Goal: Task Accomplishment & Management: Manage account settings

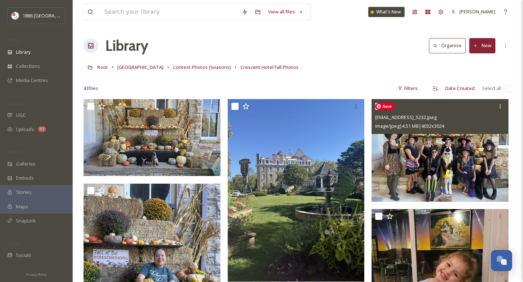
click at [454, 177] on img at bounding box center [439, 150] width 137 height 103
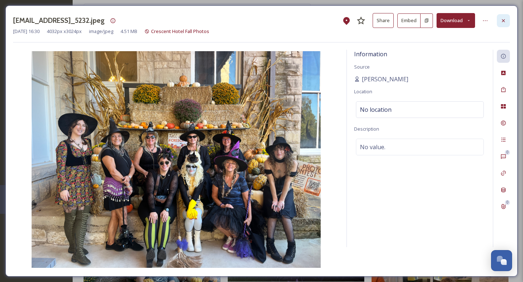
click at [507, 20] on div at bounding box center [503, 20] width 13 height 13
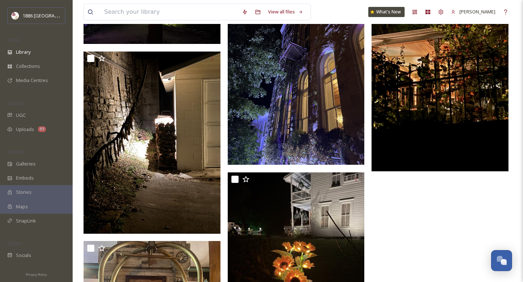
scroll to position [2152, 0]
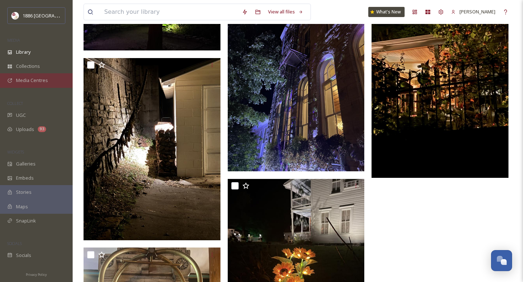
click at [32, 80] on span "Media Centres" at bounding box center [32, 80] width 32 height 7
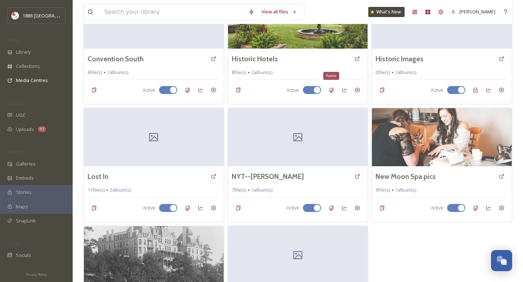
scroll to position [196, 0]
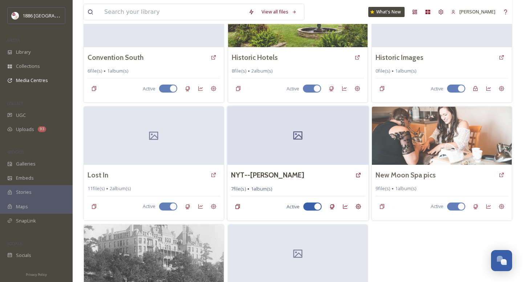
click at [325, 149] on div at bounding box center [297, 135] width 141 height 59
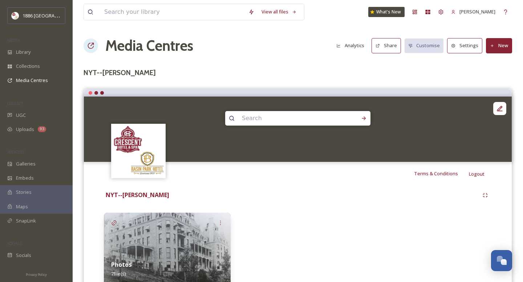
scroll to position [33, 0]
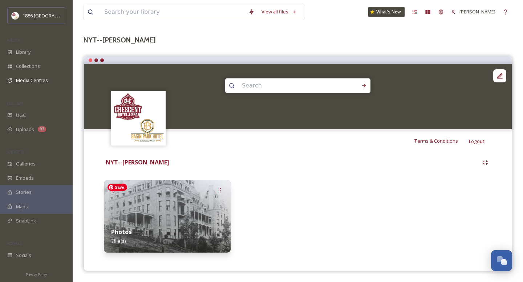
click at [218, 200] on img at bounding box center [167, 216] width 127 height 73
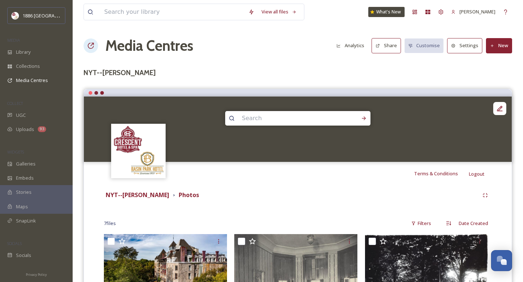
click at [380, 45] on icon at bounding box center [377, 46] width 5 height 5
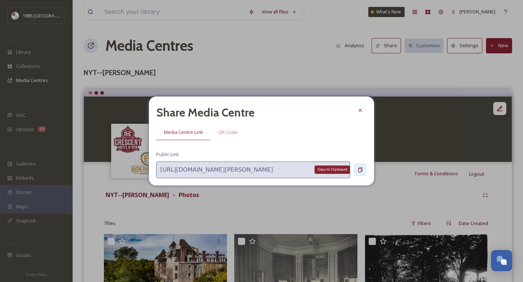
click at [360, 169] on icon at bounding box center [360, 170] width 6 height 6
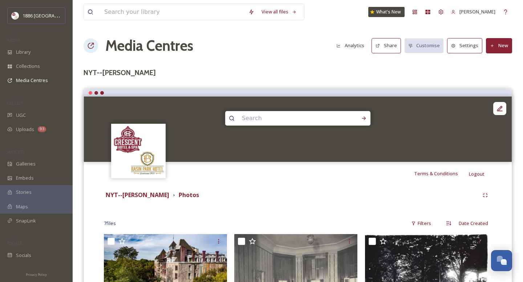
click at [468, 49] on button "Settings" at bounding box center [464, 45] width 35 height 15
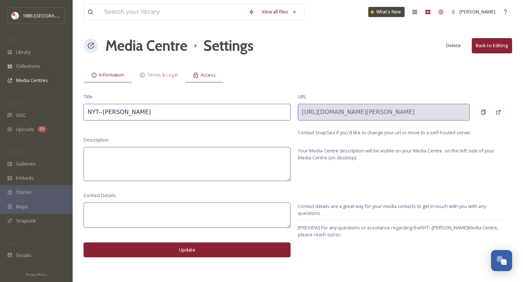
click at [197, 78] on div "Access" at bounding box center [204, 75] width 38 height 15
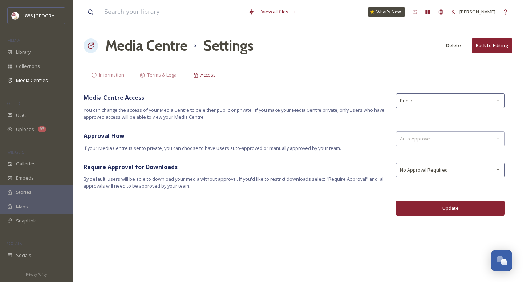
click at [461, 205] on button "Update" at bounding box center [450, 208] width 109 height 15
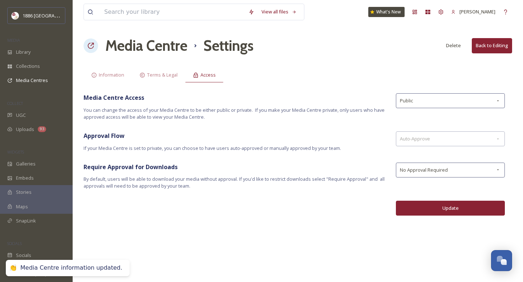
click at [503, 44] on button "Back to Editing" at bounding box center [492, 45] width 40 height 15
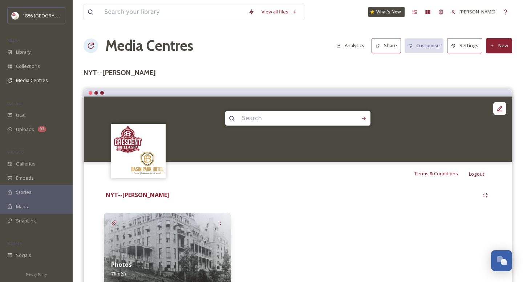
click at [163, 258] on div "Photos 7 file(s)" at bounding box center [167, 269] width 127 height 32
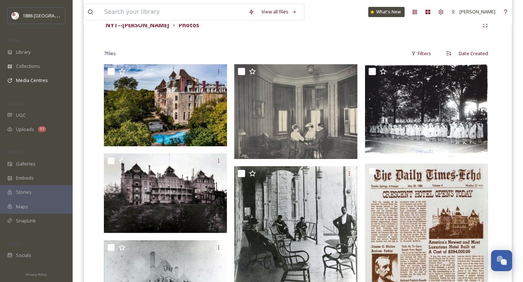
scroll to position [174, 0]
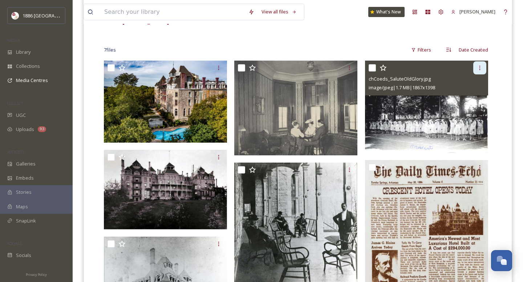
click at [479, 66] on icon at bounding box center [480, 68] width 6 height 6
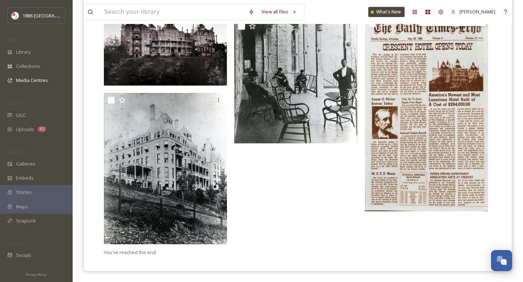
scroll to position [0, 0]
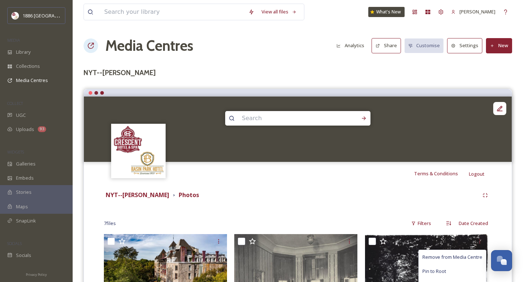
click at [494, 45] on icon at bounding box center [492, 46] width 5 height 5
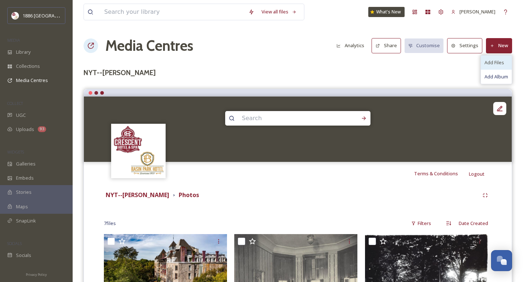
click at [504, 62] on div "Add Files" at bounding box center [496, 63] width 31 height 14
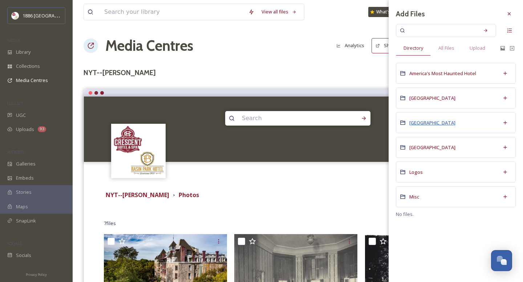
click at [436, 120] on span "[GEOGRAPHIC_DATA]" at bounding box center [432, 122] width 46 height 7
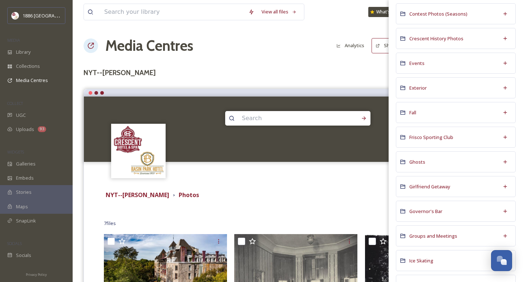
scroll to position [190, 0]
click at [506, 162] on icon at bounding box center [505, 162] width 6 height 6
click at [416, 163] on span "Ghosts" at bounding box center [417, 161] width 16 height 7
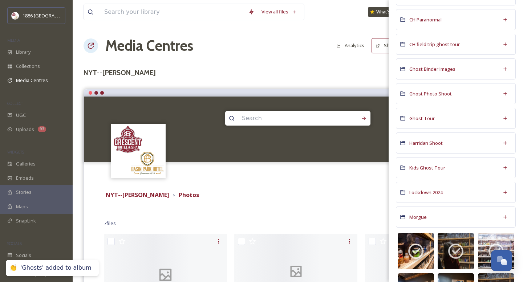
scroll to position [167, 0]
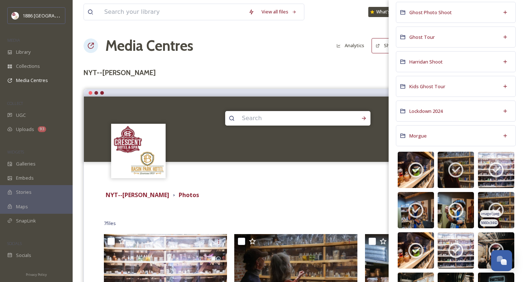
click at [503, 210] on icon at bounding box center [495, 210] width 15 height 15
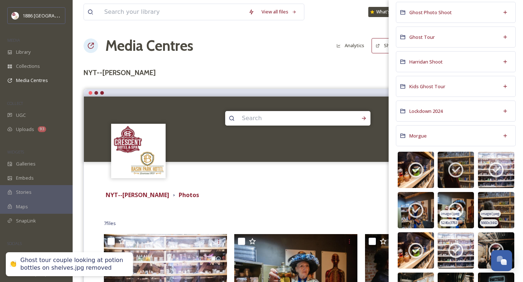
click at [457, 215] on span "image/jpeg" at bounding box center [450, 213] width 19 height 5
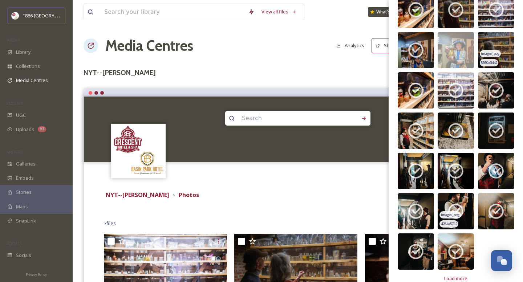
scroll to position [338, 0]
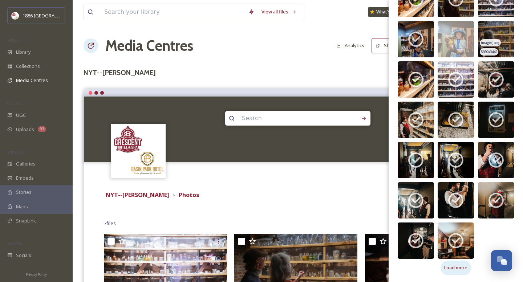
click at [458, 268] on span "Load more" at bounding box center [455, 267] width 23 height 7
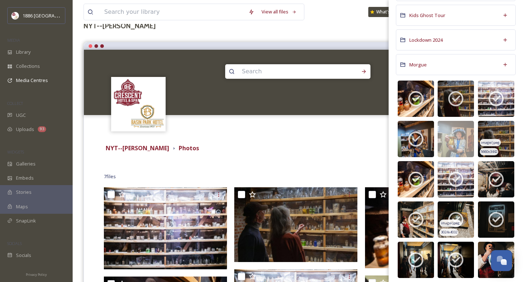
scroll to position [476, 0]
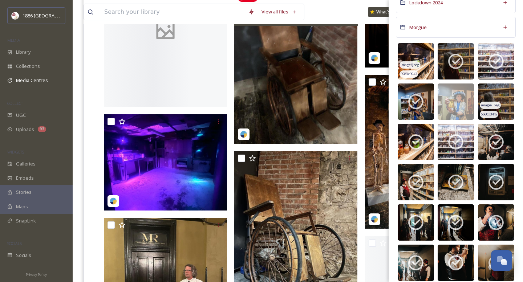
scroll to position [0, 0]
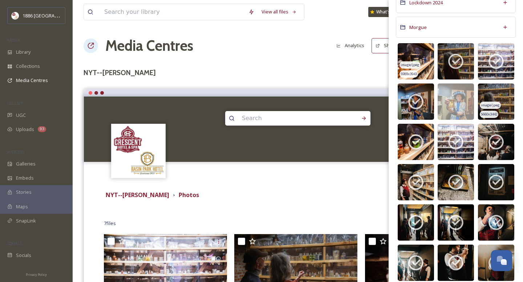
click at [325, 56] on div "Media Centres Analytics Share Customise Settings New" at bounding box center [298, 46] width 428 height 22
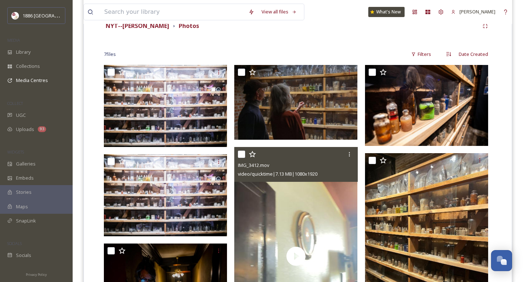
scroll to position [168, 0]
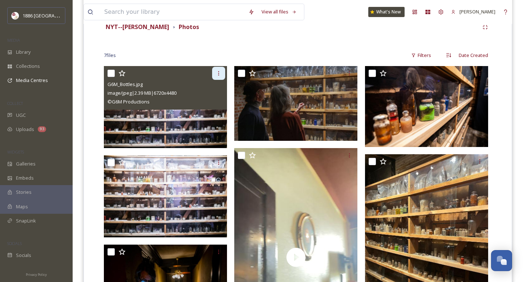
click at [219, 74] on icon at bounding box center [219, 73] width 6 height 6
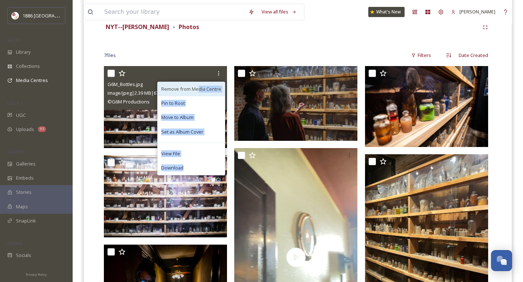
drag, startPoint x: 199, startPoint y: 167, endPoint x: 200, endPoint y: 90, distance: 77.4
click at [200, 90] on div "Remove from Media Centre Pin to Root Move to Album Set as Album Cover View File…" at bounding box center [191, 129] width 68 height 94
click at [200, 90] on span "Remove from Media Centre" at bounding box center [191, 89] width 60 height 7
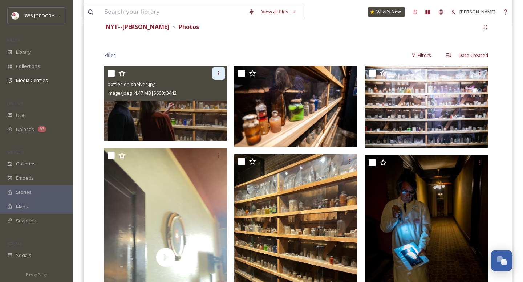
click at [222, 72] on div at bounding box center [218, 73] width 13 height 13
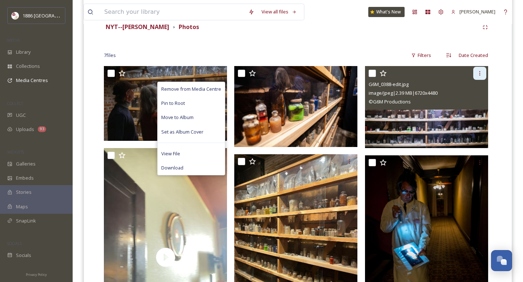
click at [480, 74] on icon at bounding box center [480, 73] width 6 height 6
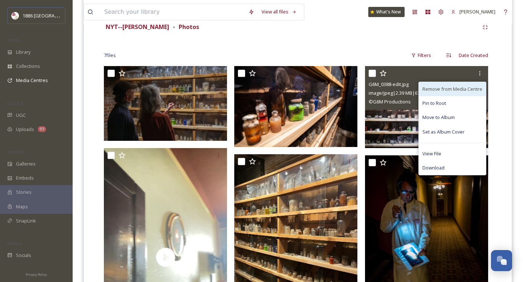
click at [462, 86] on span "Remove from Media Centre" at bounding box center [452, 89] width 60 height 7
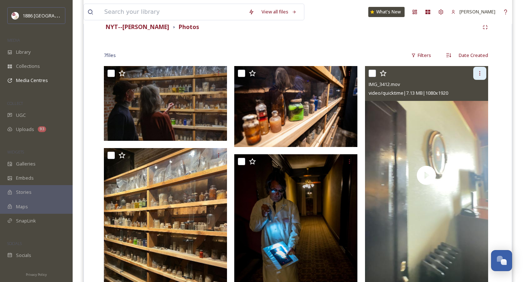
click at [480, 75] on icon at bounding box center [479, 73] width 1 height 4
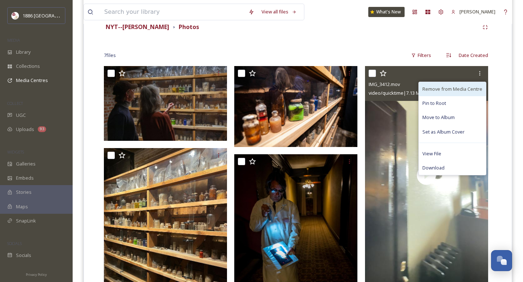
click at [475, 93] on div "Remove from Media Centre" at bounding box center [452, 89] width 67 height 14
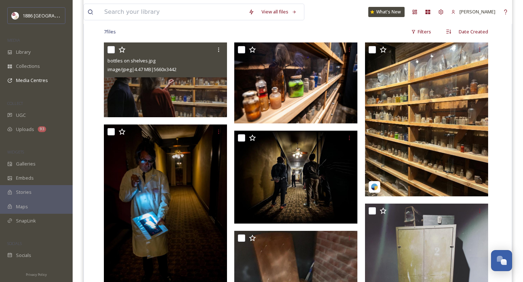
scroll to position [196, 0]
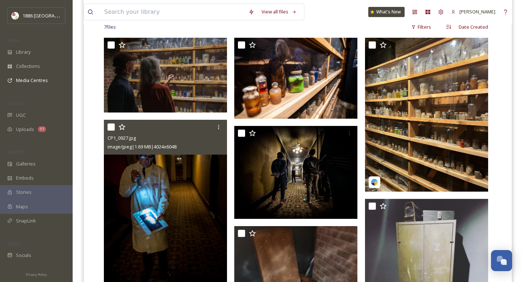
click at [111, 128] on input "checkbox" at bounding box center [110, 126] width 7 height 7
checkbox input "true"
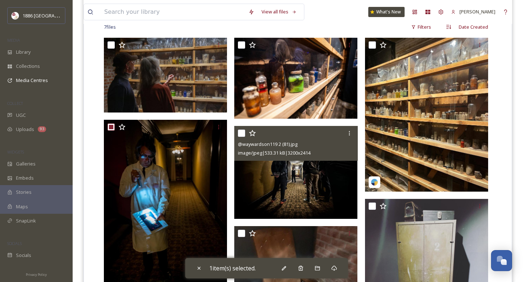
click at [242, 134] on input "checkbox" at bounding box center [241, 133] width 7 height 7
checkbox input "true"
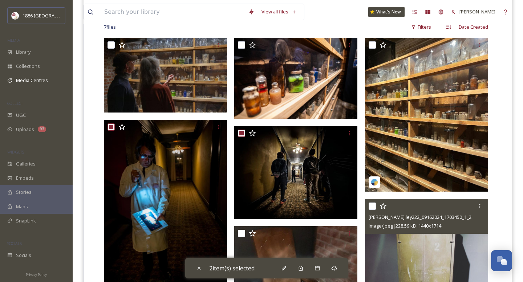
click at [373, 206] on input "checkbox" at bounding box center [372, 206] width 7 height 7
checkbox input "true"
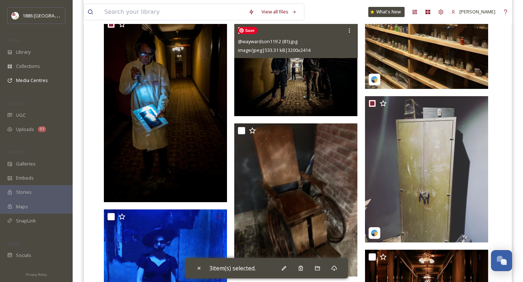
scroll to position [301, 0]
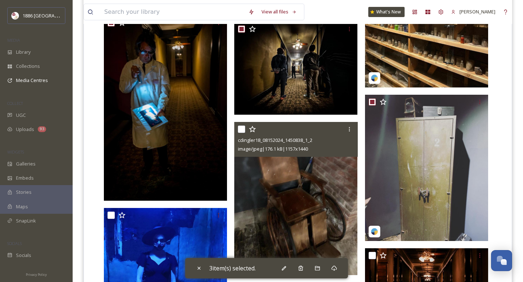
click at [240, 127] on input "checkbox" at bounding box center [241, 129] width 7 height 7
checkbox input "true"
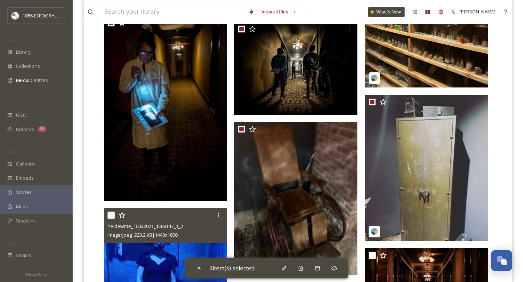
click at [115, 214] on div at bounding box center [166, 215] width 118 height 13
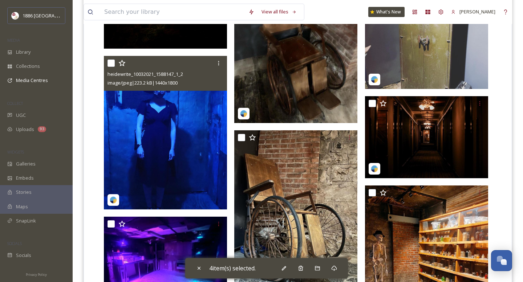
scroll to position [460, 0]
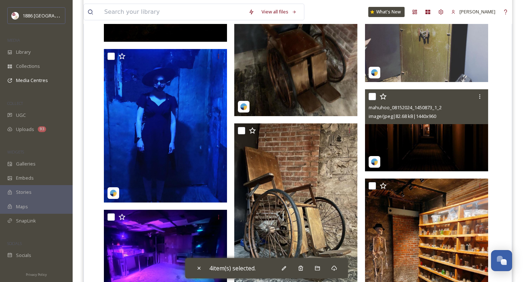
click at [374, 94] on input "checkbox" at bounding box center [372, 96] width 7 height 7
checkbox input "true"
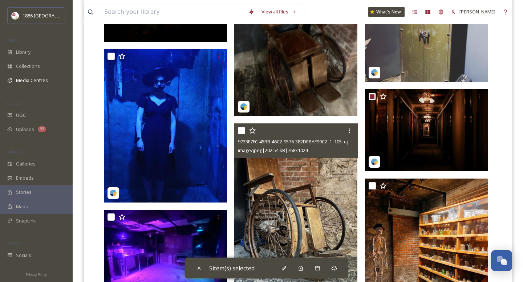
click at [243, 128] on input "checkbox" at bounding box center [241, 130] width 7 height 7
checkbox input "true"
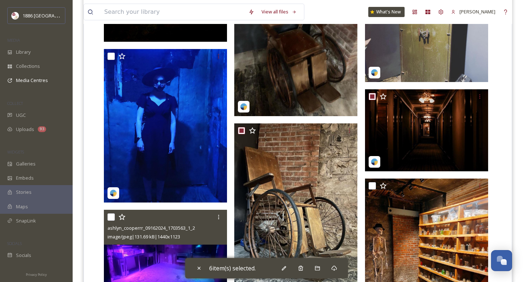
click at [113, 216] on input "checkbox" at bounding box center [110, 217] width 7 height 7
checkbox input "true"
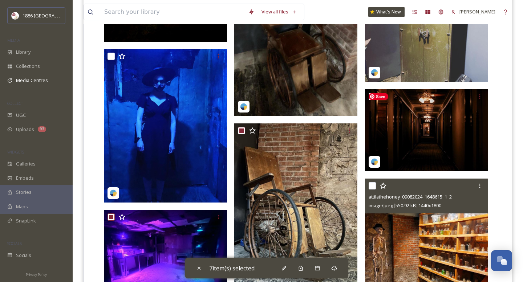
click at [377, 184] on div at bounding box center [428, 185] width 118 height 13
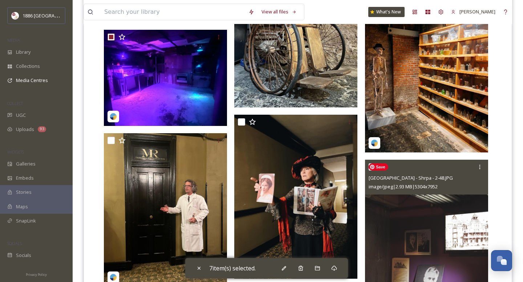
scroll to position [641, 0]
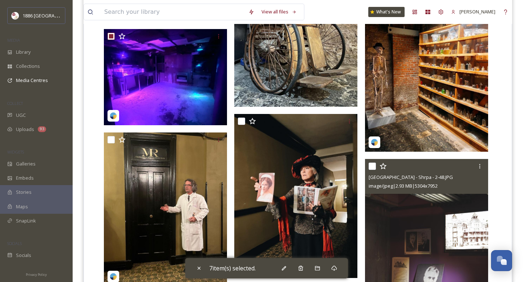
click at [373, 167] on input "checkbox" at bounding box center [372, 166] width 7 height 7
checkbox input "true"
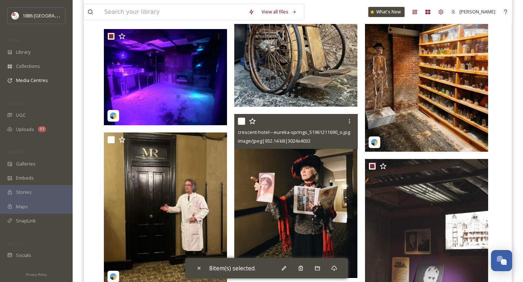
click at [240, 121] on input "checkbox" at bounding box center [241, 121] width 7 height 7
checkbox input "true"
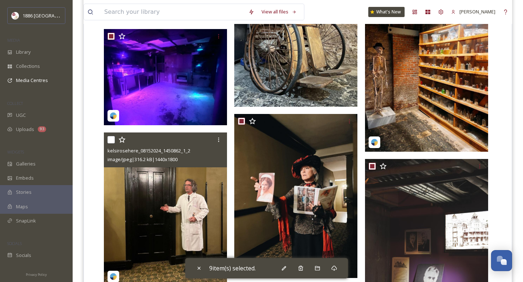
click at [113, 139] on input "checkbox" at bounding box center [110, 139] width 7 height 7
checkbox input "true"
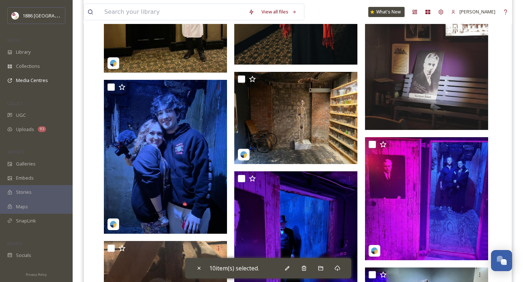
scroll to position [856, 0]
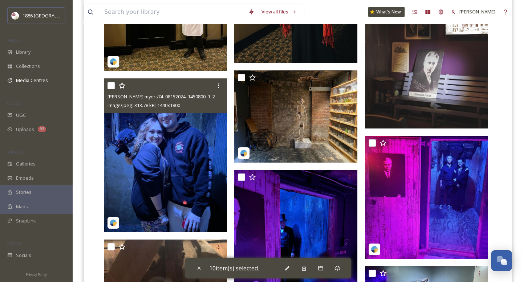
click at [113, 84] on input "checkbox" at bounding box center [110, 85] width 7 height 7
checkbox input "true"
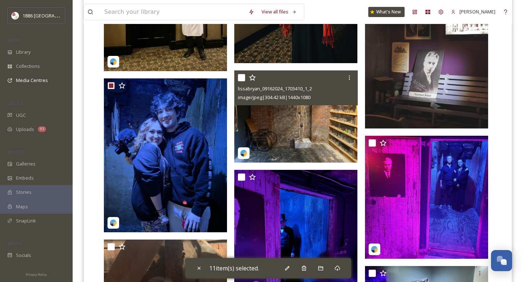
click at [245, 77] on input "checkbox" at bounding box center [241, 77] width 7 height 7
checkbox input "true"
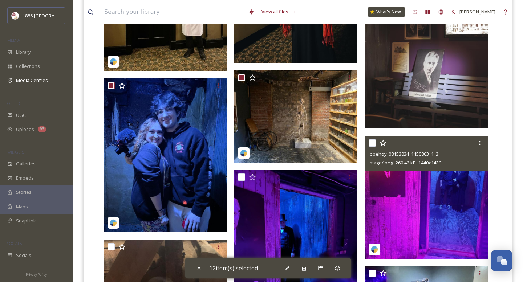
click at [373, 143] on input "checkbox" at bounding box center [372, 142] width 7 height 7
checkbox input "true"
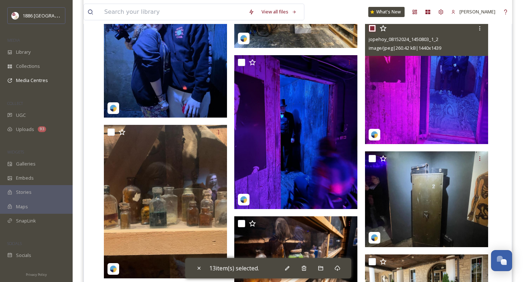
scroll to position [991, 0]
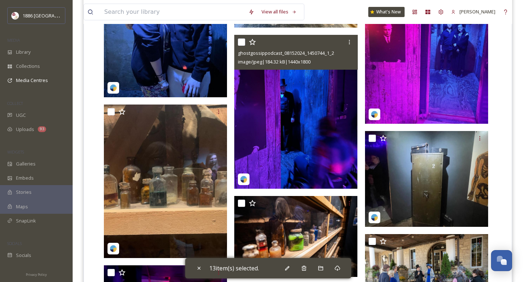
click at [242, 42] on input "checkbox" at bounding box center [241, 41] width 7 height 7
checkbox input "true"
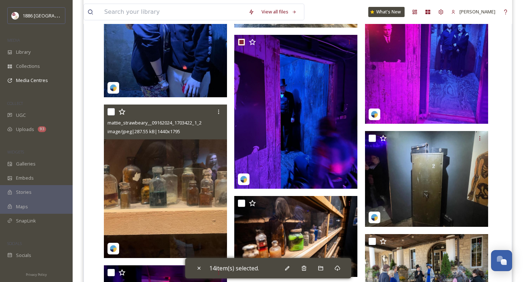
click at [111, 112] on input "checkbox" at bounding box center [110, 111] width 7 height 7
checkbox input "true"
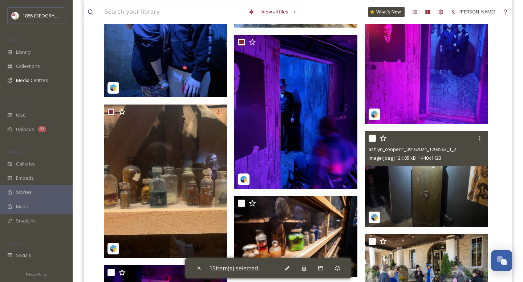
click at [373, 139] on input "checkbox" at bounding box center [372, 138] width 7 height 7
checkbox input "true"
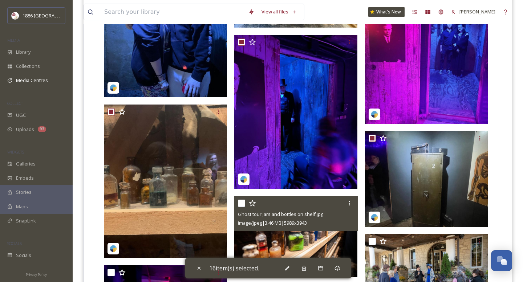
click at [242, 202] on input "checkbox" at bounding box center [241, 203] width 7 height 7
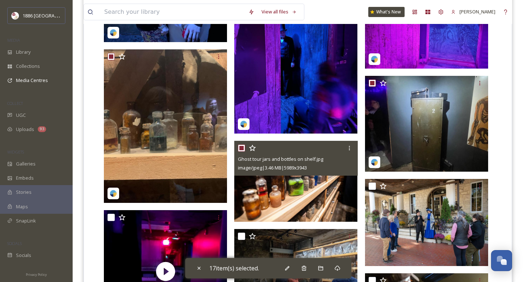
scroll to position [1052, 0]
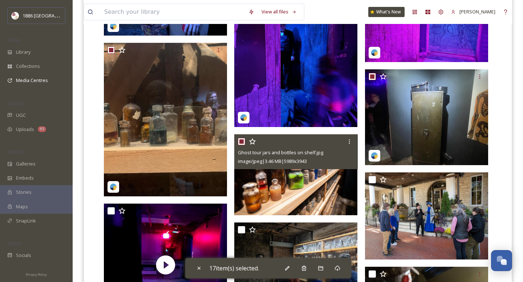
click at [241, 142] on input "checkbox" at bounding box center [241, 141] width 7 height 7
checkbox input "false"
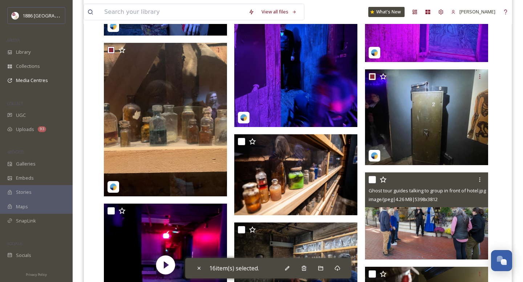
click at [377, 178] on div at bounding box center [428, 179] width 118 height 13
click at [374, 178] on input "checkbox" at bounding box center [372, 179] width 7 height 7
checkbox input "true"
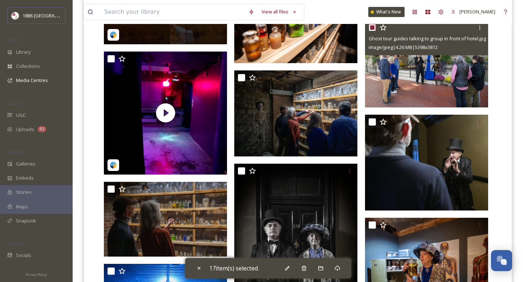
scroll to position [1206, 0]
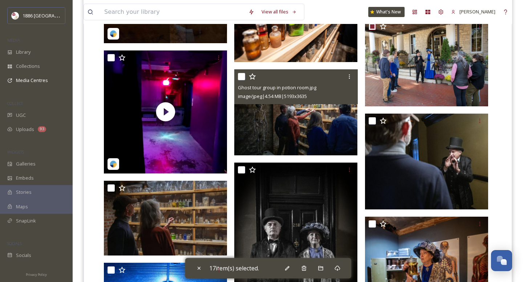
click at [243, 74] on input "checkbox" at bounding box center [241, 76] width 7 height 7
checkbox input "true"
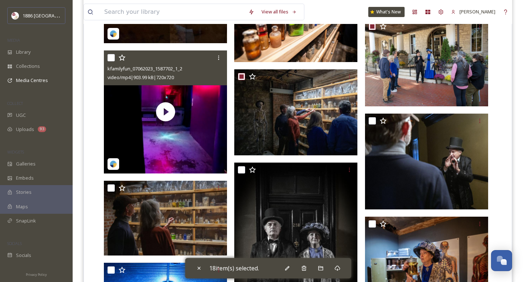
click at [112, 56] on input "checkbox" at bounding box center [110, 57] width 7 height 7
checkbox input "true"
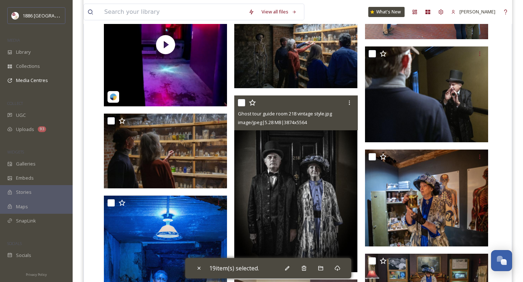
scroll to position [1273, 0]
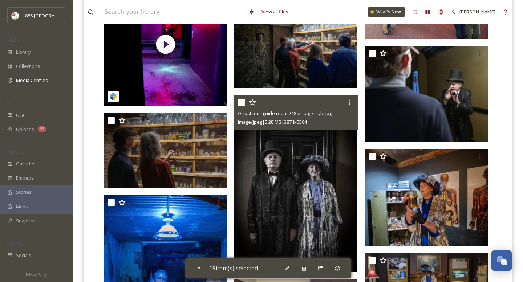
click at [241, 103] on input "checkbox" at bounding box center [241, 102] width 7 height 7
checkbox input "true"
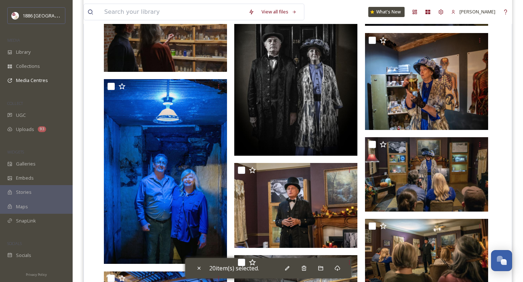
scroll to position [1413, 0]
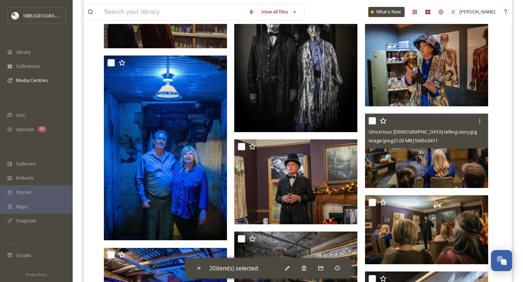
click at [373, 121] on input "checkbox" at bounding box center [372, 120] width 7 height 7
checkbox input "true"
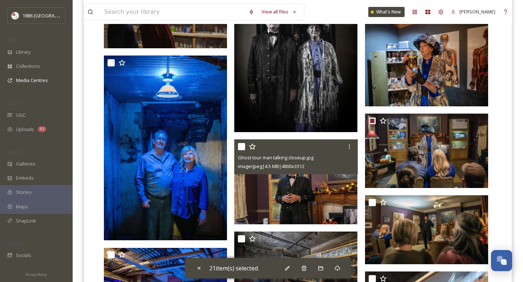
click at [243, 145] on input "checkbox" at bounding box center [241, 146] width 7 height 7
checkbox input "true"
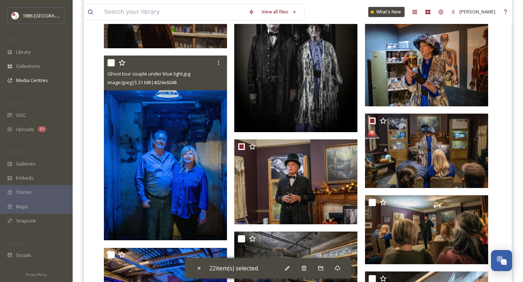
click at [112, 59] on input "checkbox" at bounding box center [110, 62] width 7 height 7
checkbox input "true"
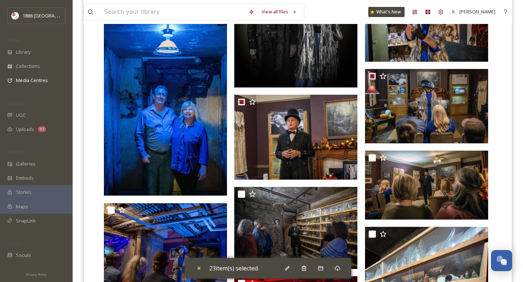
scroll to position [1459, 0]
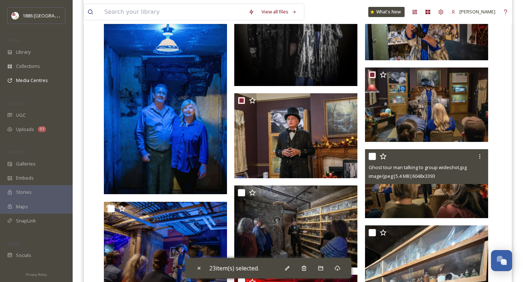
click at [373, 155] on input "checkbox" at bounding box center [372, 156] width 7 height 7
checkbox input "true"
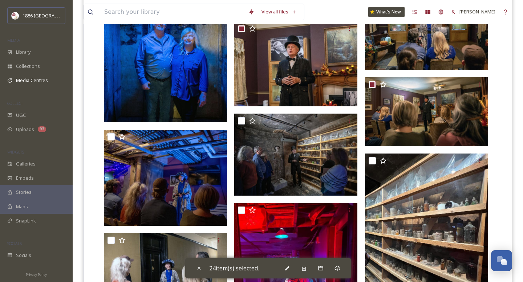
scroll to position [1533, 0]
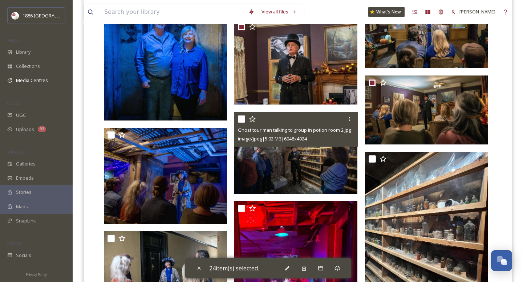
click at [243, 117] on input "checkbox" at bounding box center [241, 118] width 7 height 7
checkbox input "true"
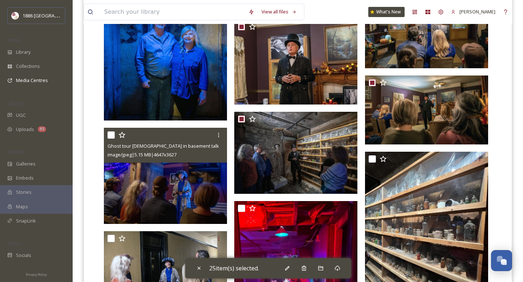
click at [113, 137] on input "checkbox" at bounding box center [110, 134] width 7 height 7
checkbox input "true"
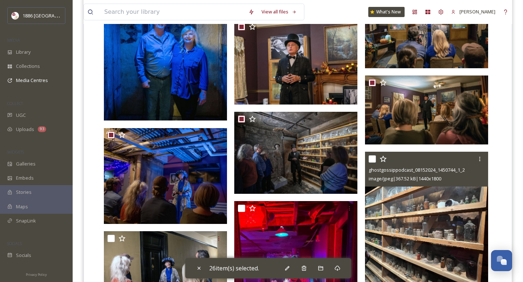
click at [370, 161] on input "checkbox" at bounding box center [372, 158] width 7 height 7
checkbox input "true"
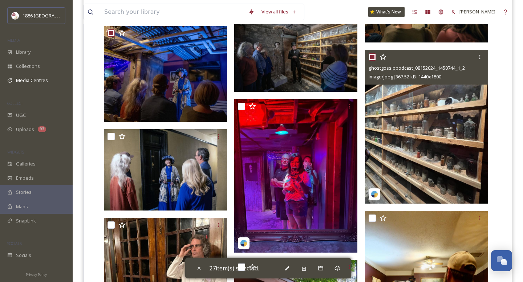
scroll to position [1636, 0]
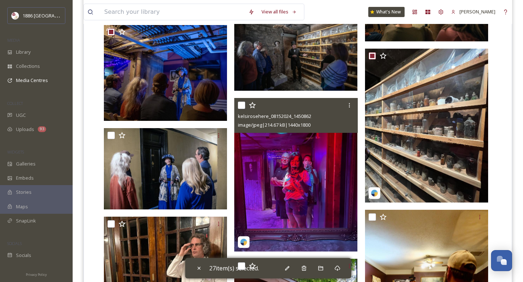
click at [240, 102] on input "checkbox" at bounding box center [241, 105] width 7 height 7
checkbox input "true"
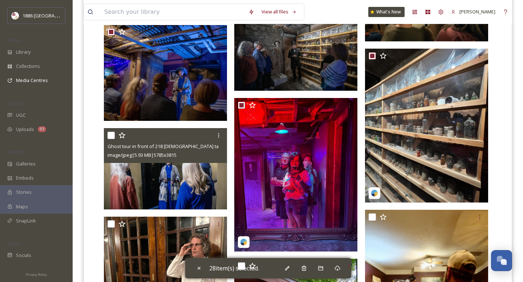
click at [111, 134] on input "checkbox" at bounding box center [110, 135] width 7 height 7
checkbox input "true"
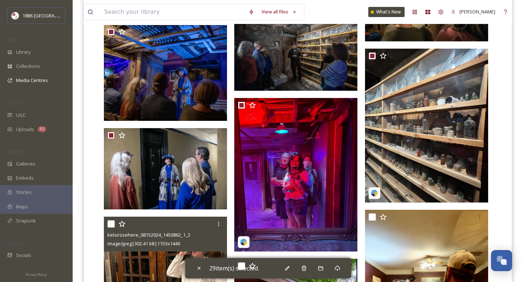
click at [114, 221] on input "checkbox" at bounding box center [110, 223] width 7 height 7
checkbox input "true"
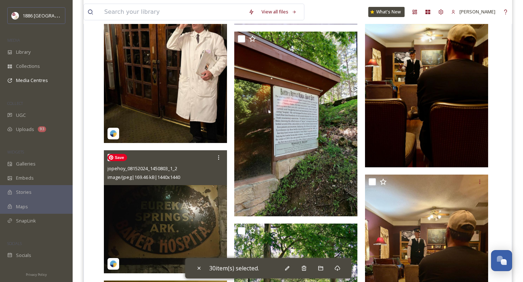
scroll to position [1864, 0]
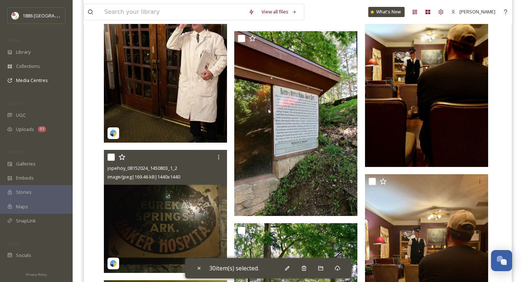
click at [110, 157] on input "checkbox" at bounding box center [110, 157] width 7 height 7
checkbox input "true"
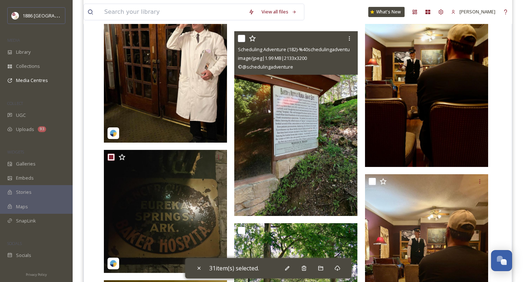
click at [244, 38] on input "checkbox" at bounding box center [241, 38] width 7 height 7
checkbox input "true"
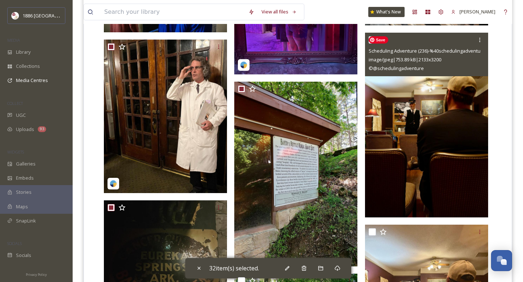
scroll to position [1811, 0]
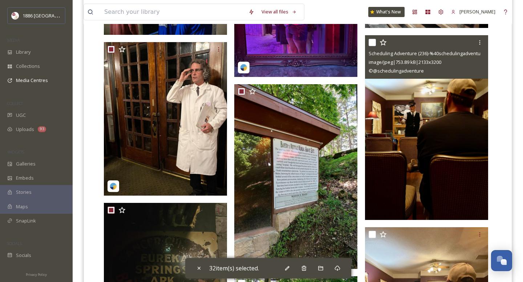
click at [374, 41] on input "checkbox" at bounding box center [372, 42] width 7 height 7
checkbox input "true"
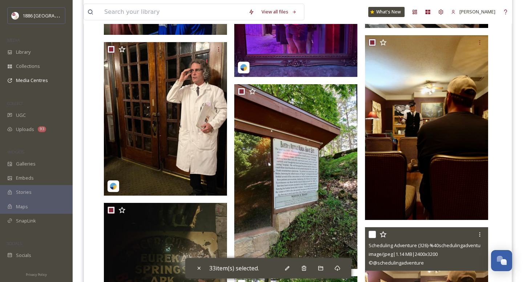
click at [375, 233] on input "checkbox" at bounding box center [372, 234] width 7 height 7
checkbox input "true"
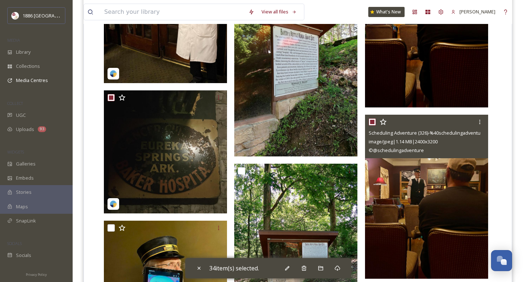
scroll to position [1951, 0]
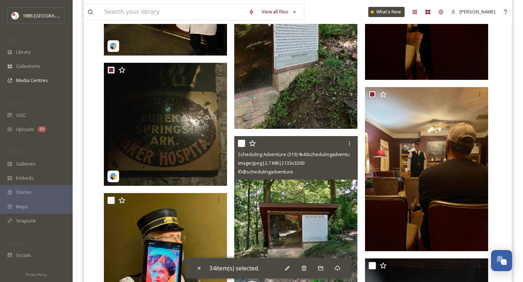
click at [241, 143] on input "checkbox" at bounding box center [241, 143] width 7 height 7
checkbox input "true"
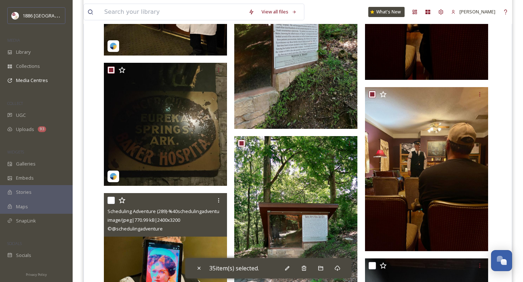
click at [112, 198] on input "checkbox" at bounding box center [110, 200] width 7 height 7
checkbox input "true"
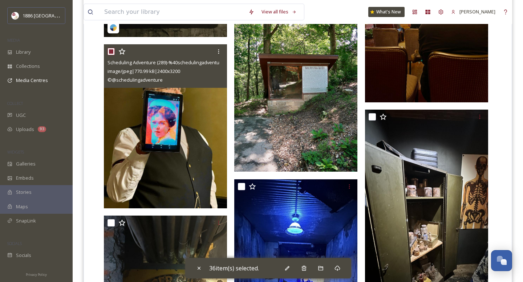
scroll to position [2101, 0]
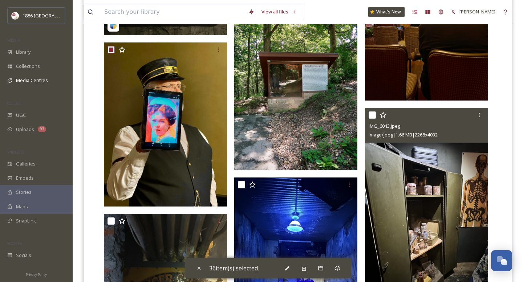
click at [374, 117] on input "checkbox" at bounding box center [372, 114] width 7 height 7
checkbox input "true"
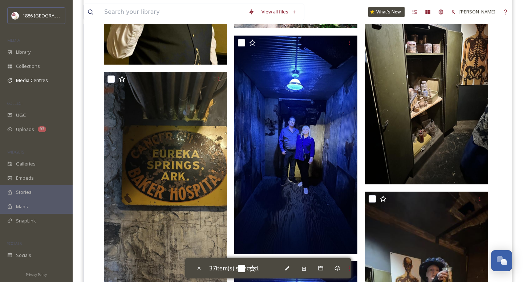
scroll to position [2253, 0]
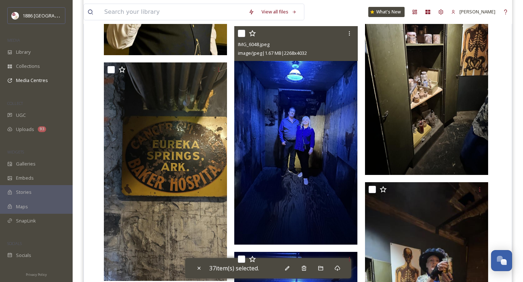
click at [240, 32] on input "checkbox" at bounding box center [241, 33] width 7 height 7
checkbox input "true"
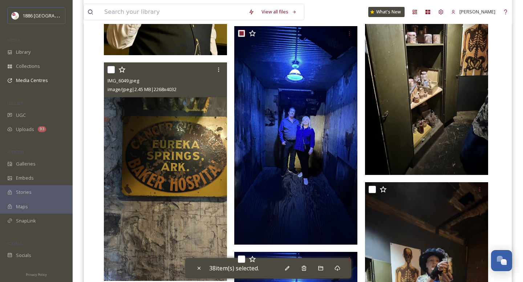
click at [111, 65] on div at bounding box center [166, 69] width 118 height 13
click at [109, 70] on input "checkbox" at bounding box center [110, 69] width 7 height 7
checkbox input "true"
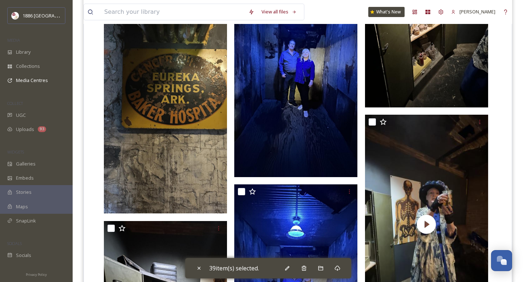
scroll to position [2321, 0]
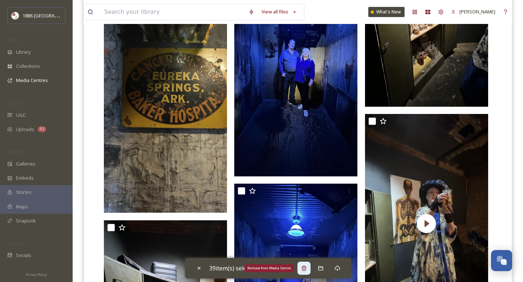
click at [307, 265] on div "Remove from Media Centre" at bounding box center [303, 268] width 13 height 13
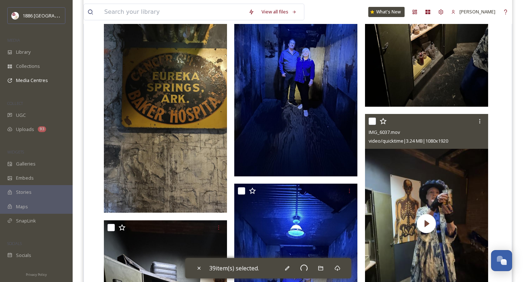
click at [372, 122] on input "checkbox" at bounding box center [372, 121] width 7 height 7
checkbox input "true"
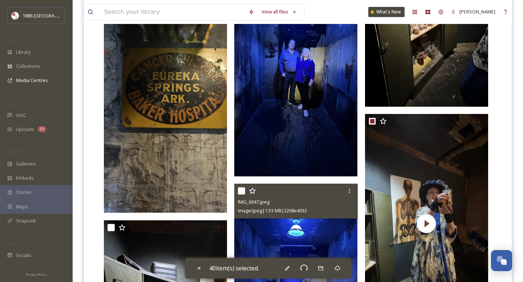
click at [242, 189] on input "checkbox" at bounding box center [241, 190] width 7 height 7
checkbox input "true"
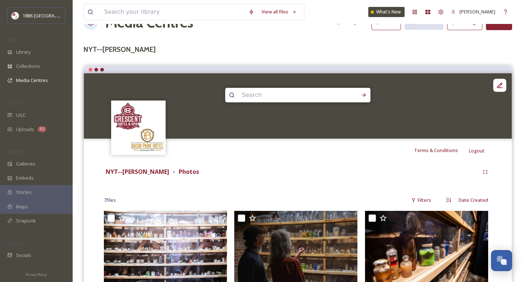
scroll to position [0, 0]
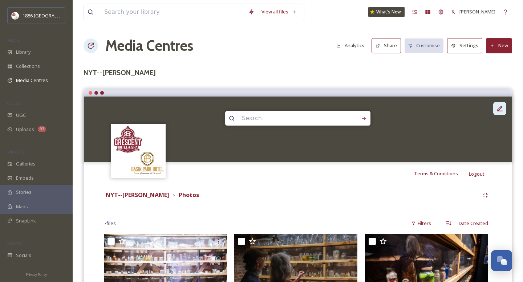
click at [500, 110] on icon at bounding box center [499, 108] width 7 height 7
click at [315, 199] on div "NYT--[PERSON_NAME] Photos" at bounding box center [291, 195] width 375 height 9
click at [469, 44] on button "Settings" at bounding box center [464, 45] width 35 height 15
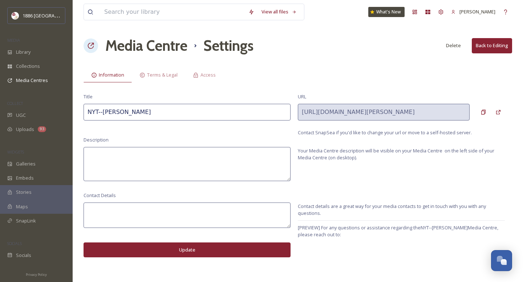
drag, startPoint x: 459, startPoint y: 45, endPoint x: 127, endPoint y: 89, distance: 334.4
click at [128, 89] on div "View all files What's New [PERSON_NAME] Media Centre Settings Delete Back to Ed…" at bounding box center [298, 141] width 450 height 282
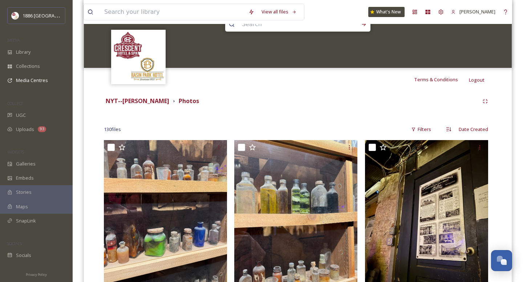
scroll to position [98, 0]
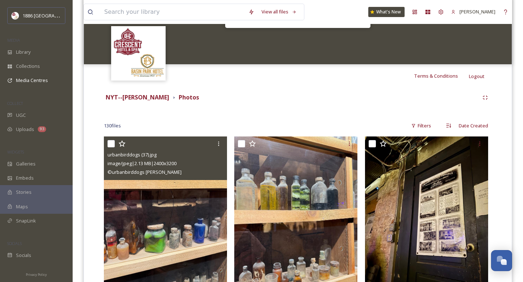
click at [110, 141] on input "checkbox" at bounding box center [110, 143] width 7 height 7
checkbox input "true"
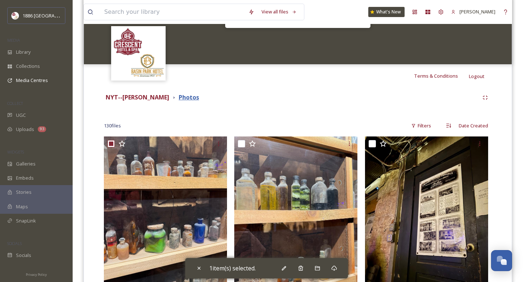
click at [179, 97] on strong "Photos" at bounding box center [189, 97] width 20 height 8
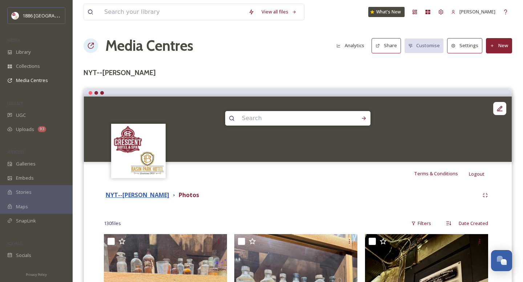
click at [127, 198] on strong "NYT--[PERSON_NAME]" at bounding box center [138, 195] width 64 height 8
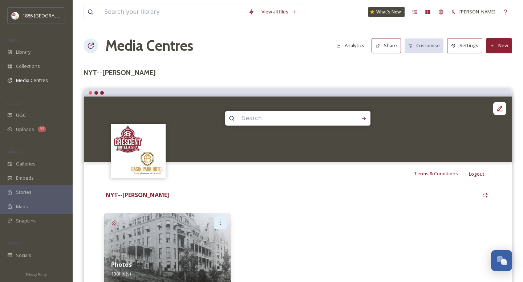
scroll to position [33, 0]
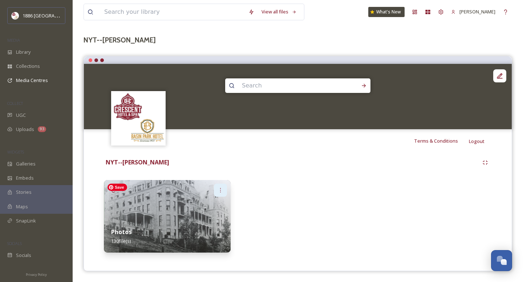
click at [222, 184] on div at bounding box center [220, 190] width 13 height 13
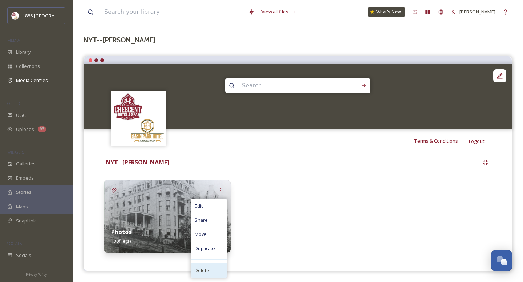
click at [205, 271] on span "Delete" at bounding box center [202, 270] width 15 height 7
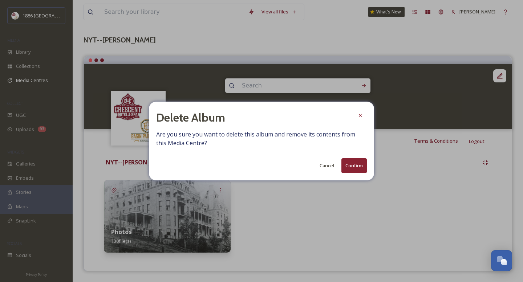
click at [357, 166] on button "Confirm" at bounding box center [353, 165] width 25 height 15
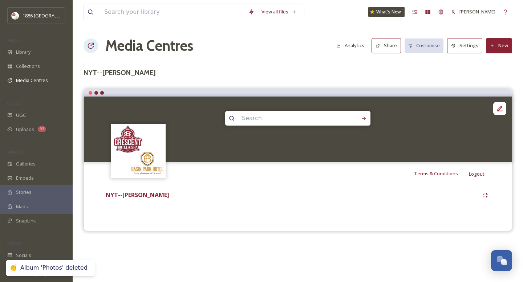
click at [504, 48] on button "New" at bounding box center [499, 45] width 26 height 15
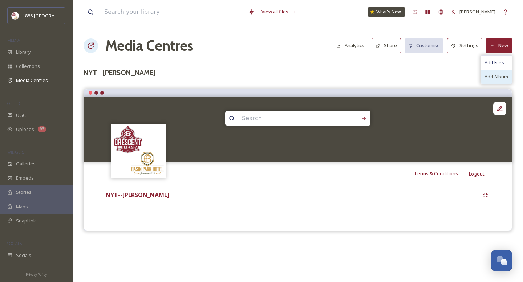
click at [500, 75] on span "Add Album" at bounding box center [496, 76] width 24 height 7
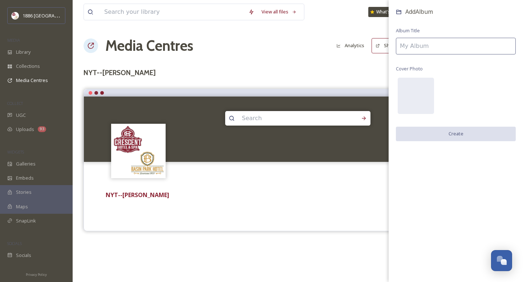
click at [476, 44] on input at bounding box center [456, 46] width 120 height 17
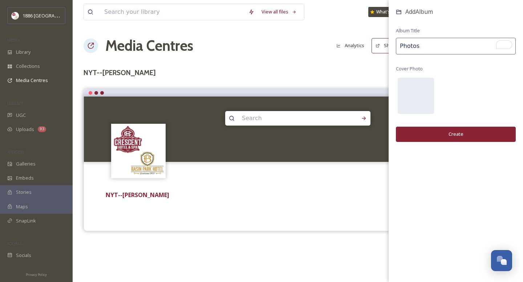
type input "Photos"
click at [444, 131] on button "Create" at bounding box center [456, 134] width 120 height 15
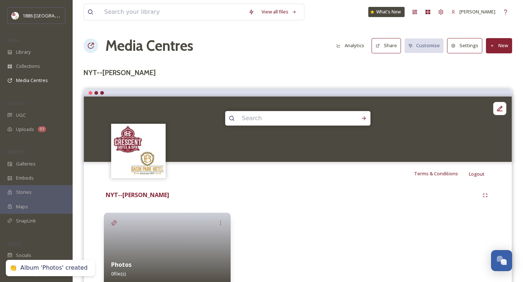
click at [152, 248] on div at bounding box center [167, 249] width 127 height 73
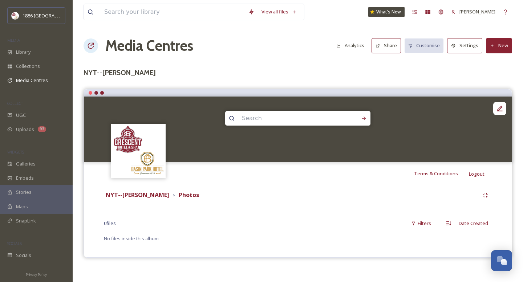
click at [505, 42] on button "New" at bounding box center [499, 45] width 26 height 15
click at [499, 59] on span "Add Files" at bounding box center [494, 62] width 20 height 7
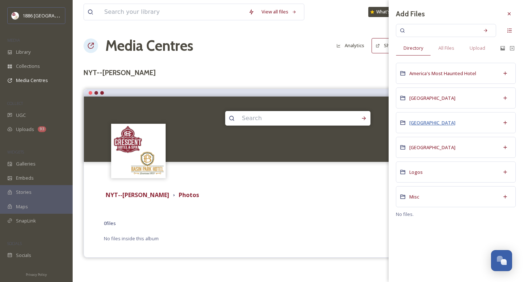
click at [433, 122] on span "[GEOGRAPHIC_DATA]" at bounding box center [432, 122] width 46 height 7
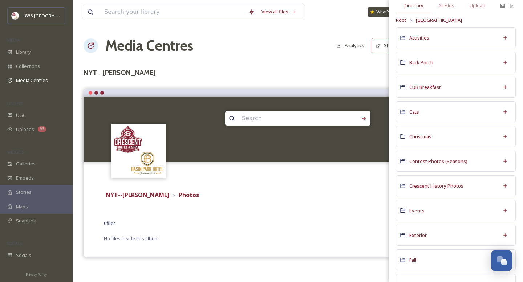
scroll to position [47, 0]
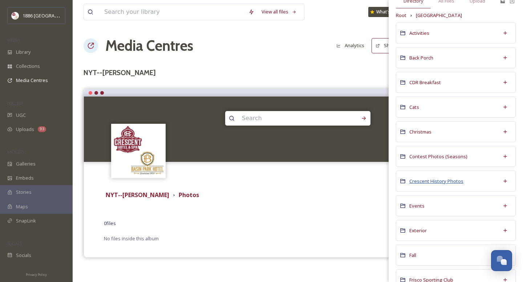
click at [436, 179] on span "Crescent History Photos" at bounding box center [436, 181] width 54 height 7
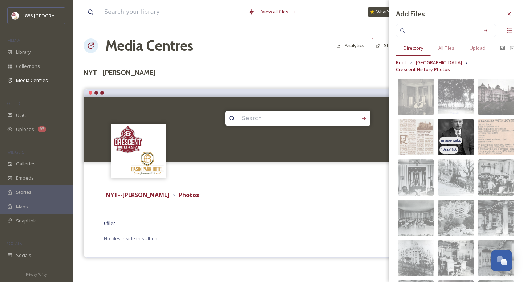
click at [461, 128] on img at bounding box center [456, 137] width 36 height 36
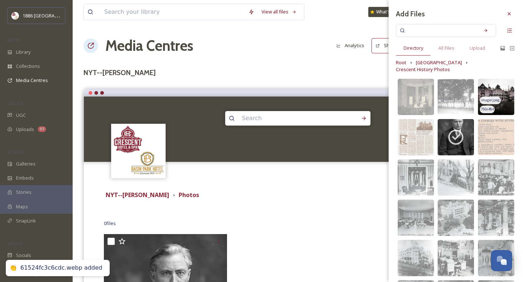
click at [497, 89] on img at bounding box center [496, 97] width 36 height 36
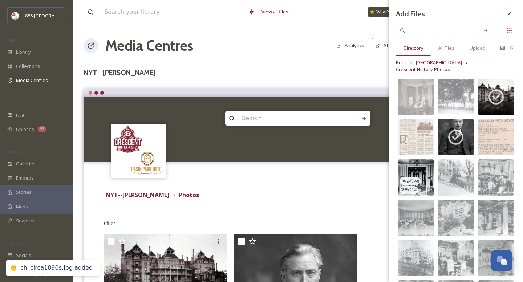
click at [421, 159] on img at bounding box center [416, 177] width 36 height 36
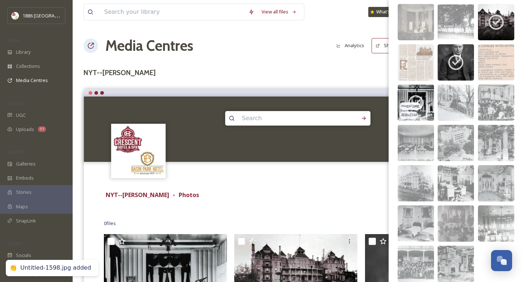
scroll to position [91, 0]
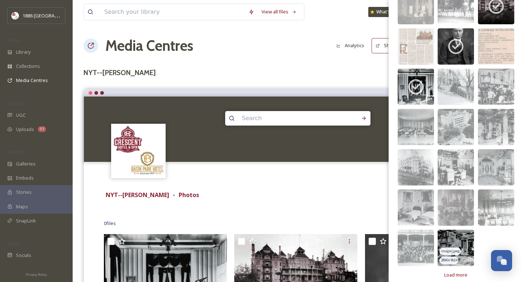
click at [465, 230] on img at bounding box center [456, 248] width 36 height 36
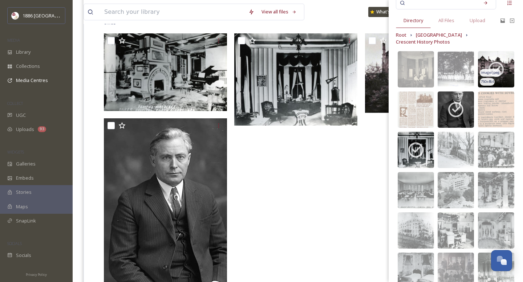
scroll to position [0, 0]
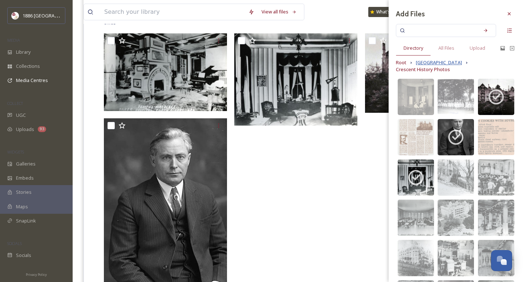
click at [441, 59] on span "[GEOGRAPHIC_DATA]" at bounding box center [439, 62] width 46 height 7
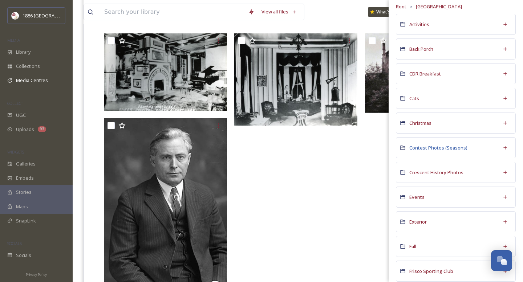
scroll to position [64, 0]
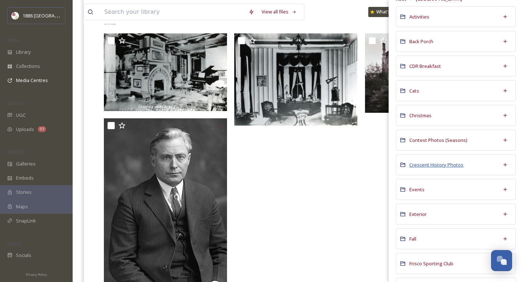
click at [446, 165] on span "Crescent History Photos" at bounding box center [436, 165] width 54 height 7
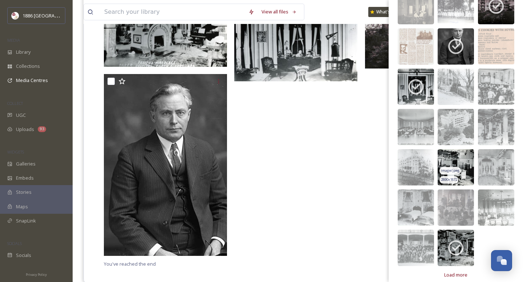
scroll to position [257, 0]
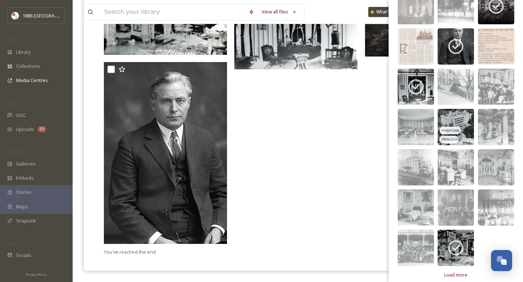
click at [455, 111] on img at bounding box center [456, 127] width 36 height 36
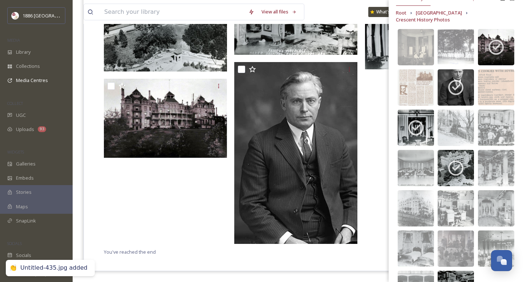
scroll to position [0, 0]
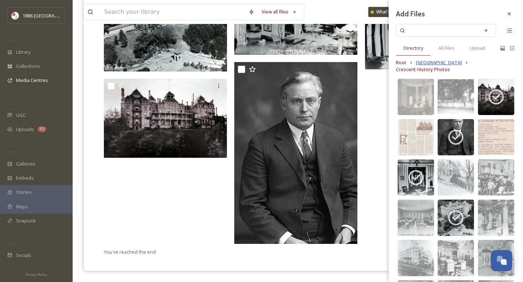
click at [438, 62] on span "[GEOGRAPHIC_DATA]" at bounding box center [439, 62] width 46 height 7
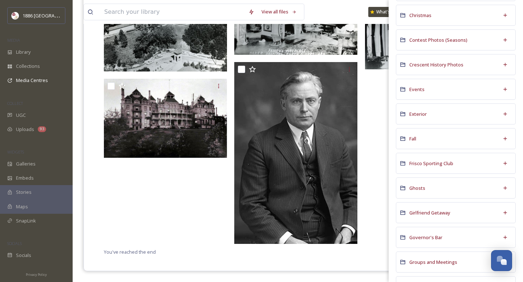
scroll to position [168, 0]
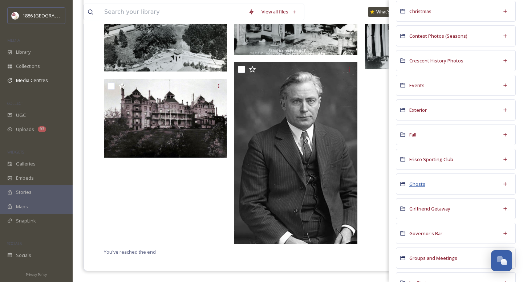
click at [417, 185] on span "Ghosts" at bounding box center [417, 184] width 16 height 7
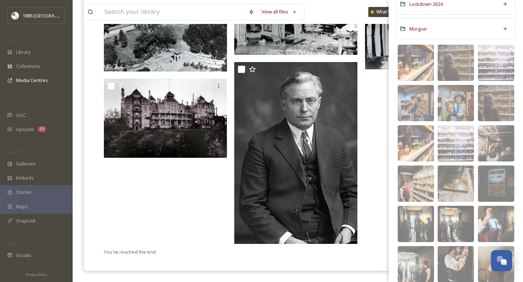
scroll to position [273, 0]
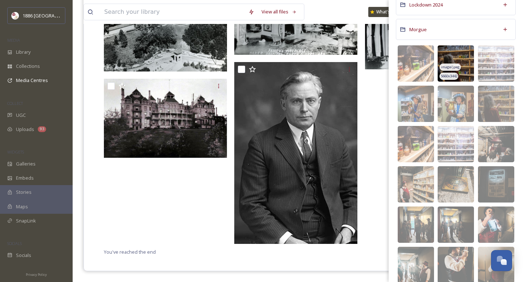
click at [455, 56] on img at bounding box center [456, 63] width 36 height 36
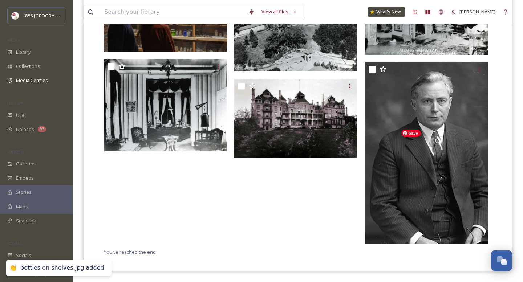
click at [416, 135] on span "Save" at bounding box center [411, 133] width 20 height 7
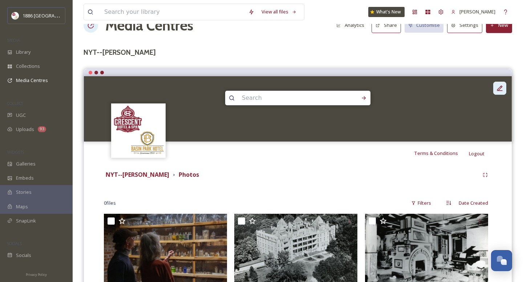
scroll to position [0, 0]
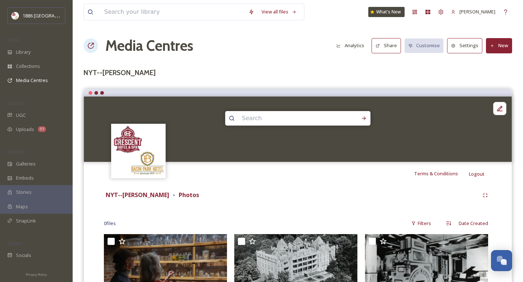
click at [499, 49] on button "New" at bounding box center [499, 45] width 26 height 15
click at [497, 62] on span "Add Files" at bounding box center [494, 62] width 20 height 7
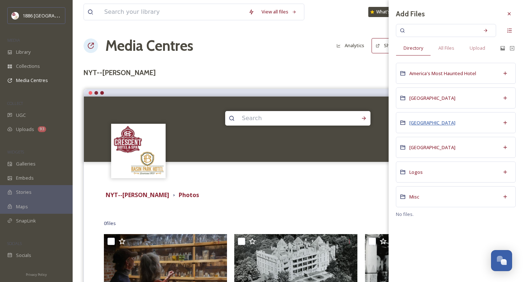
click at [435, 123] on span "[GEOGRAPHIC_DATA]" at bounding box center [432, 122] width 46 height 7
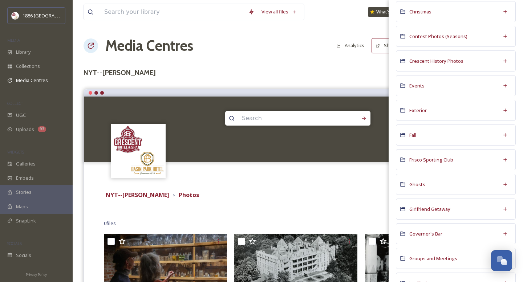
scroll to position [182, 0]
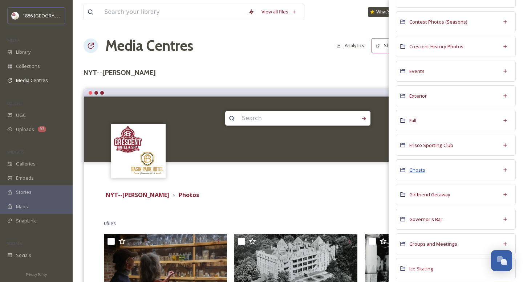
click at [419, 173] on span "Ghosts" at bounding box center [417, 170] width 16 height 7
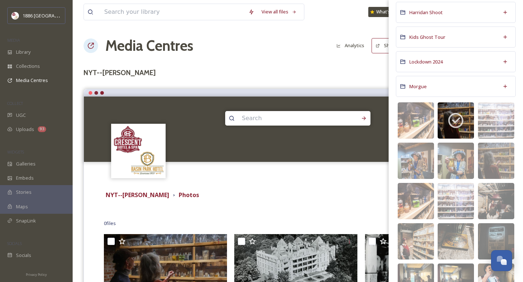
scroll to position [220, 0]
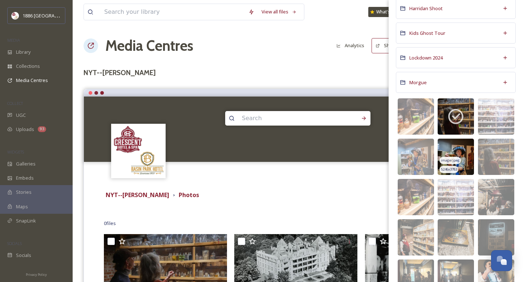
click at [447, 145] on img at bounding box center [456, 157] width 36 height 36
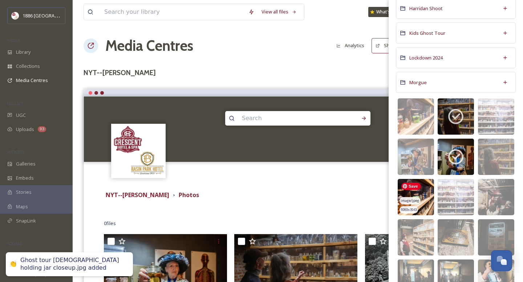
click at [423, 200] on img at bounding box center [416, 197] width 36 height 36
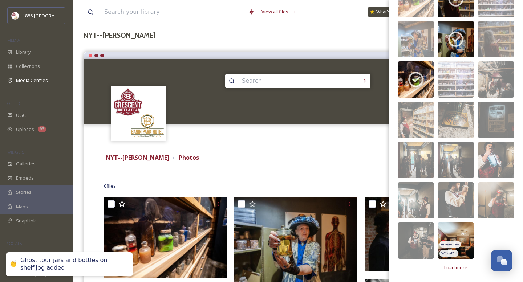
scroll to position [42, 0]
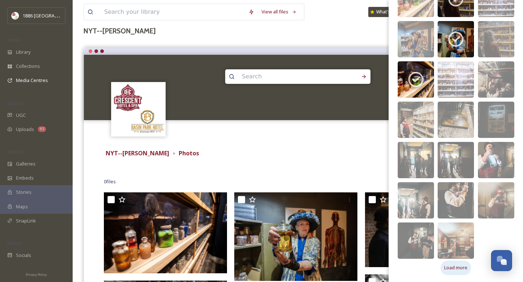
click at [449, 268] on span "Load more" at bounding box center [455, 267] width 23 height 7
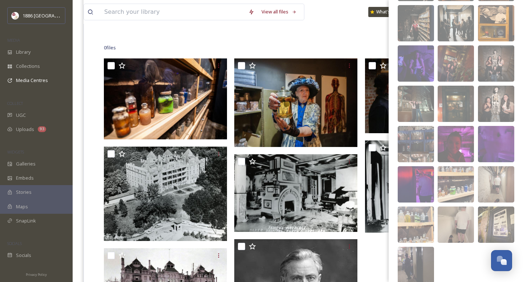
scroll to position [620, 0]
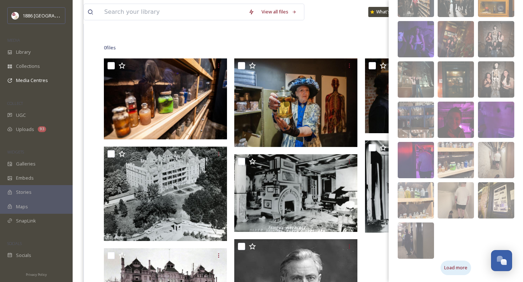
click at [456, 265] on span "Load more" at bounding box center [455, 267] width 23 height 7
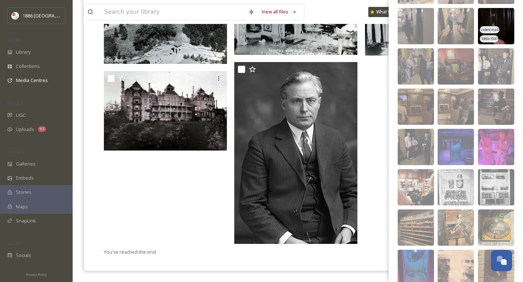
scroll to position [862, 0]
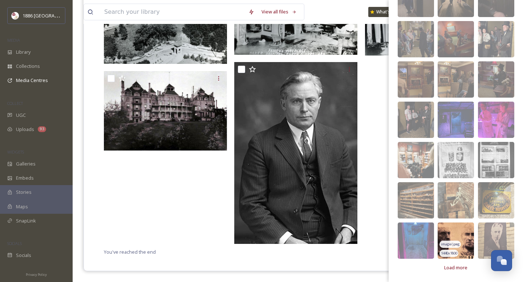
click at [458, 227] on img at bounding box center [456, 241] width 36 height 36
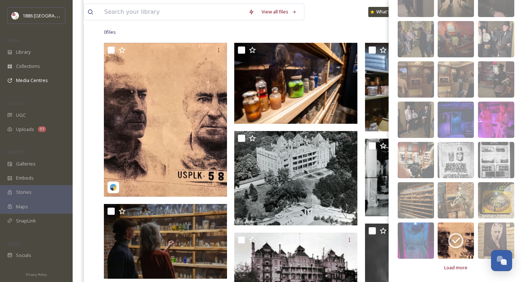
scroll to position [180, 0]
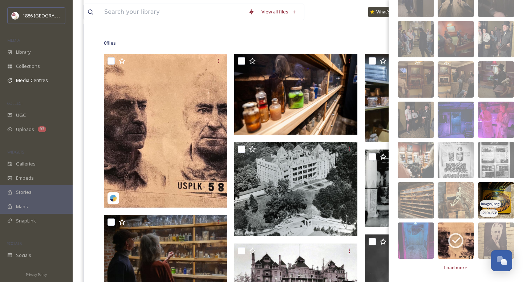
click at [507, 204] on img at bounding box center [496, 200] width 36 height 36
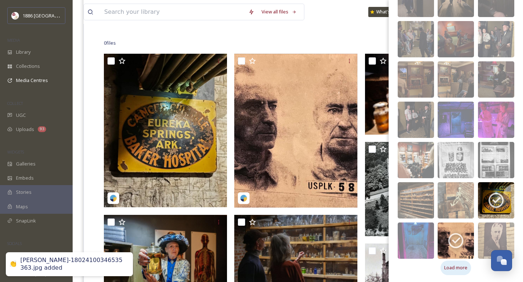
click at [463, 266] on span "Load more" at bounding box center [455, 267] width 23 height 7
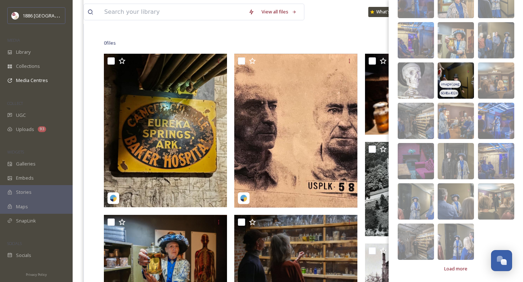
scroll to position [1144, 0]
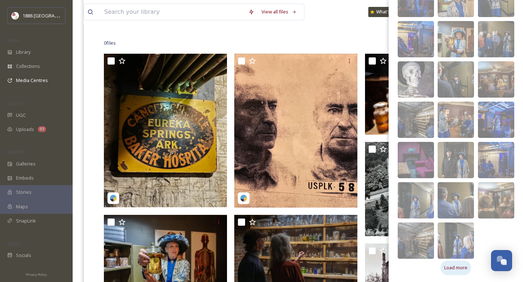
click at [465, 267] on span "Load more" at bounding box center [455, 267] width 23 height 7
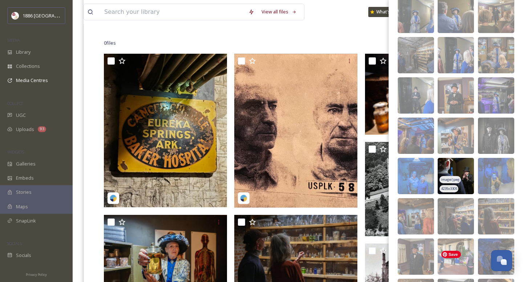
scroll to position [1333, 0]
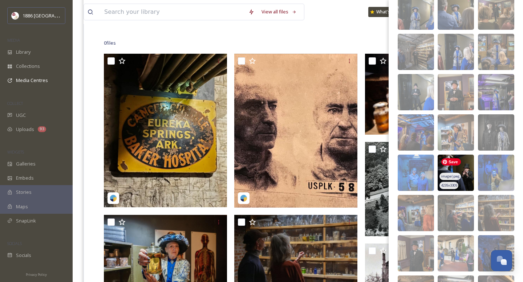
click at [470, 164] on img at bounding box center [456, 173] width 36 height 36
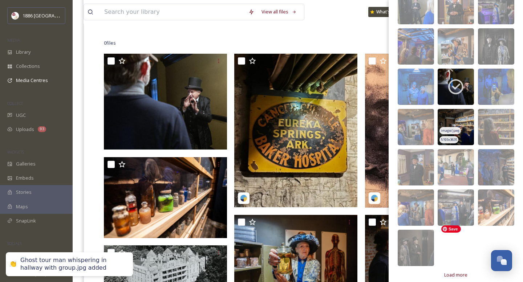
scroll to position [1426, 0]
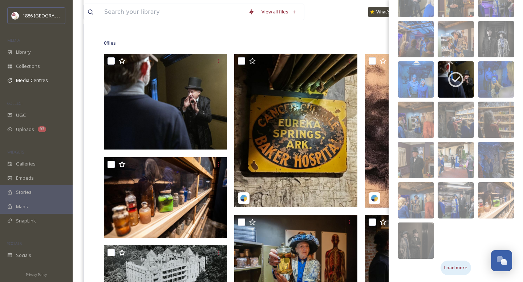
click at [456, 264] on span "Load more" at bounding box center [455, 267] width 23 height 7
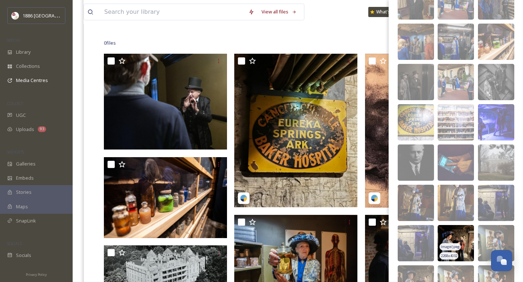
scroll to position [1668, 0]
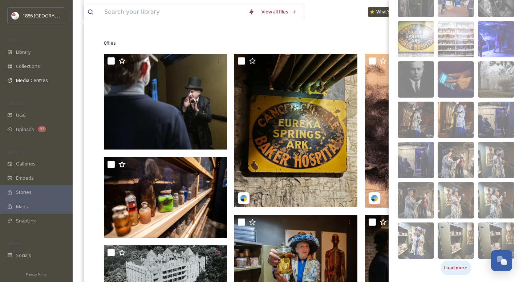
click at [458, 265] on span "Load more" at bounding box center [455, 267] width 23 height 7
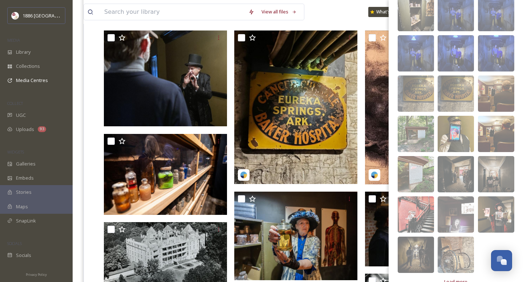
scroll to position [1950, 0]
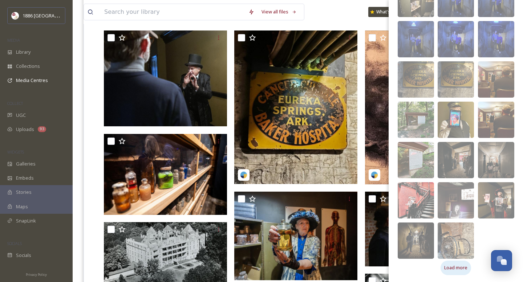
click at [460, 267] on span "Load more" at bounding box center [455, 267] width 23 height 7
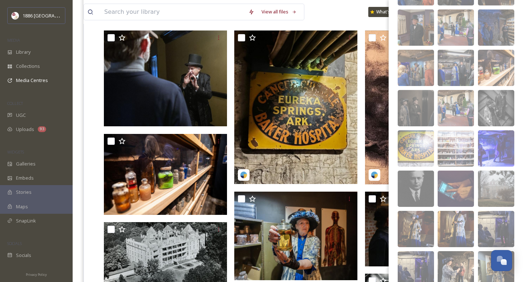
scroll to position [1586, 0]
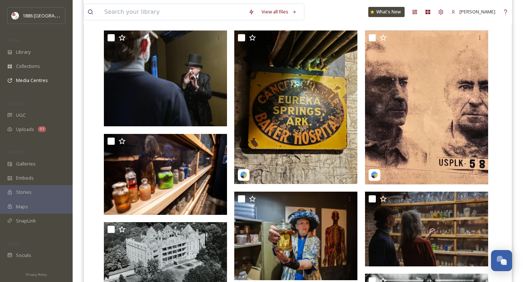
click at [335, 17] on div "View all files What's New [PERSON_NAME]" at bounding box center [298, 12] width 428 height 24
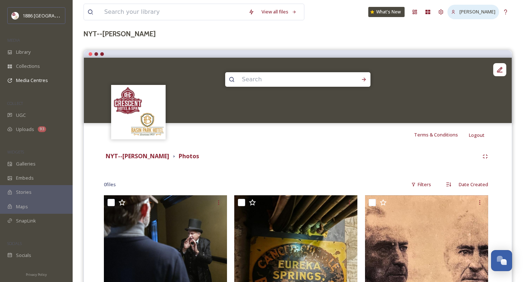
scroll to position [0, 0]
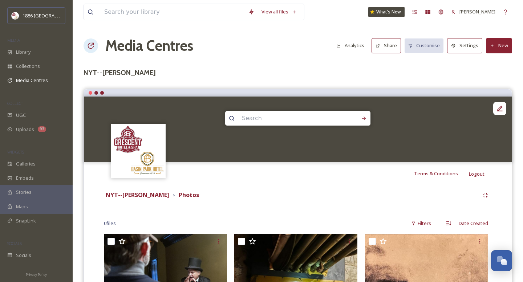
click at [467, 41] on button "Settings" at bounding box center [464, 45] width 35 height 15
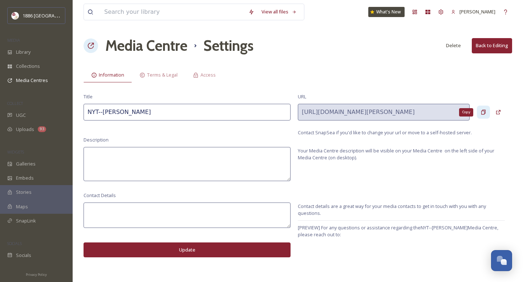
click at [483, 110] on icon at bounding box center [483, 112] width 4 height 5
click at [217, 76] on div "Access" at bounding box center [204, 75] width 38 height 15
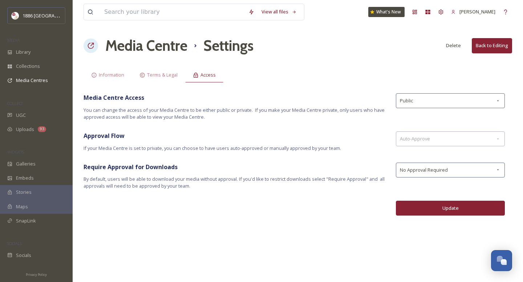
click at [293, 64] on div "View all files What's New [PERSON_NAME] Media Centre Settings Delete Back to Ed…" at bounding box center [298, 141] width 450 height 282
